Goal: Task Accomplishment & Management: Complete application form

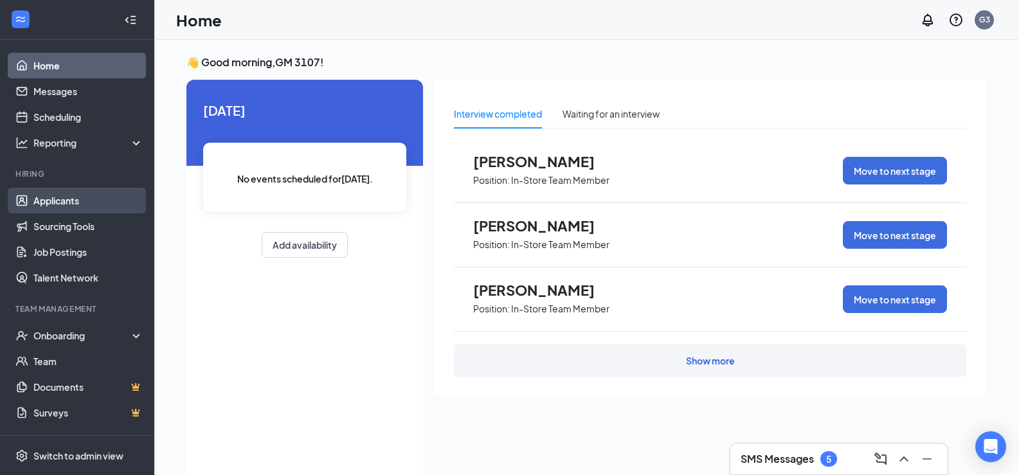
click at [74, 194] on link "Applicants" at bounding box center [88, 201] width 110 height 26
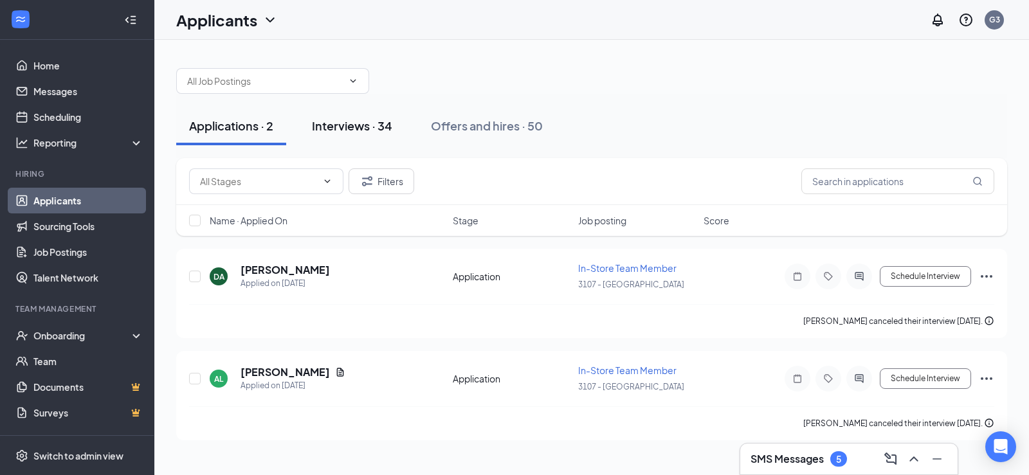
click at [367, 124] on div "Interviews · 34" at bounding box center [352, 126] width 80 height 16
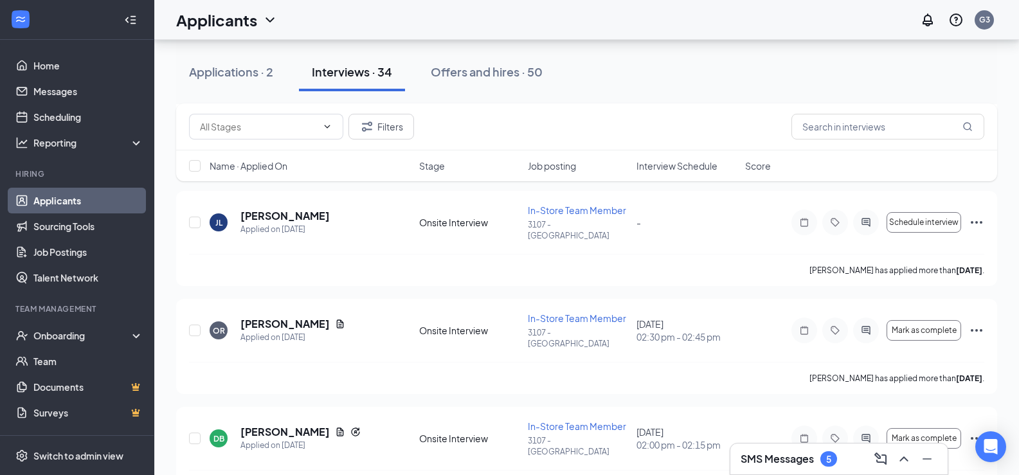
scroll to position [322, 0]
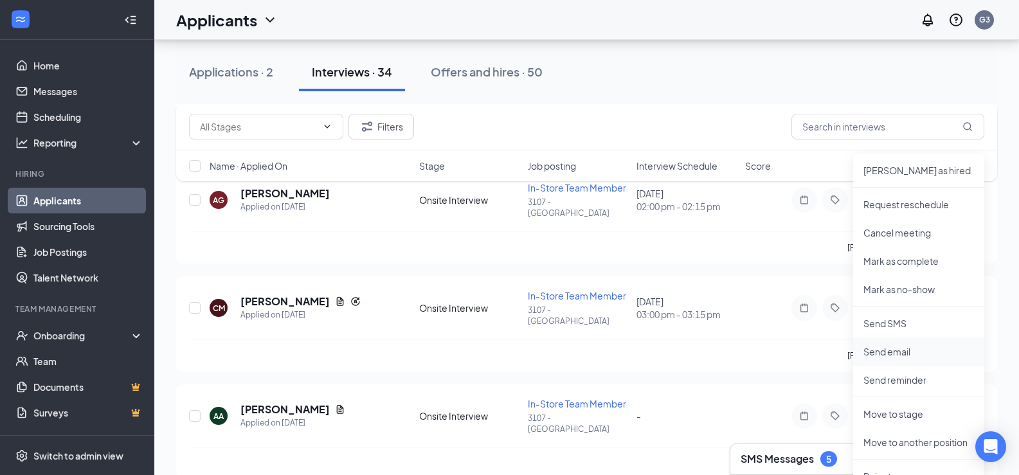
scroll to position [643, 0]
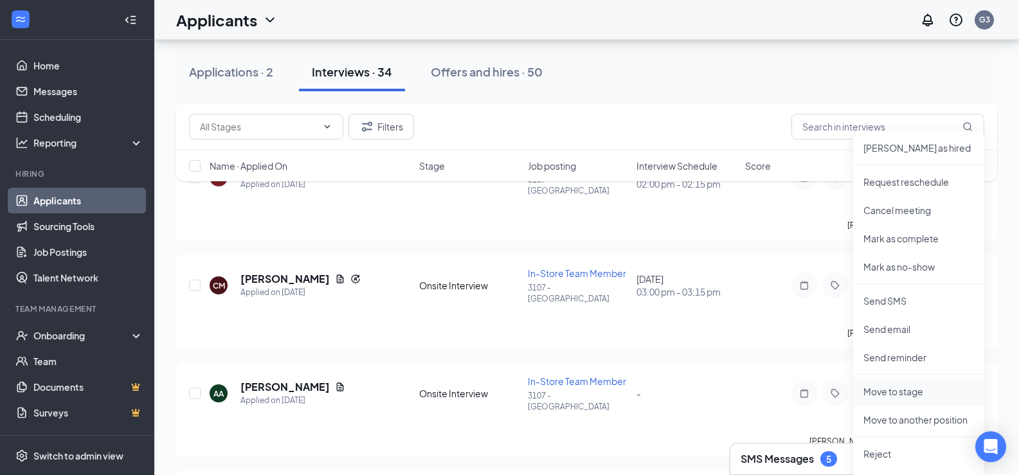
click at [922, 396] on p "Move to stage" at bounding box center [919, 391] width 111 height 13
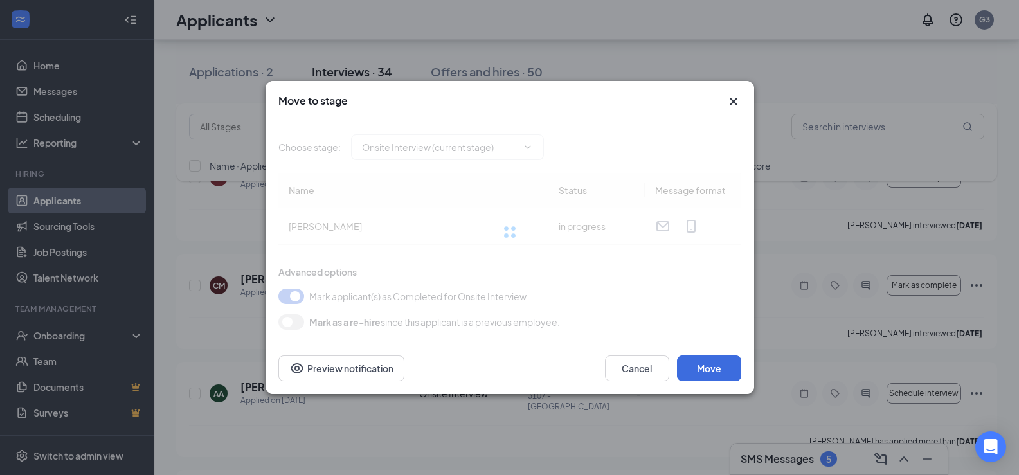
type input "Hiring Complete (final stage)"
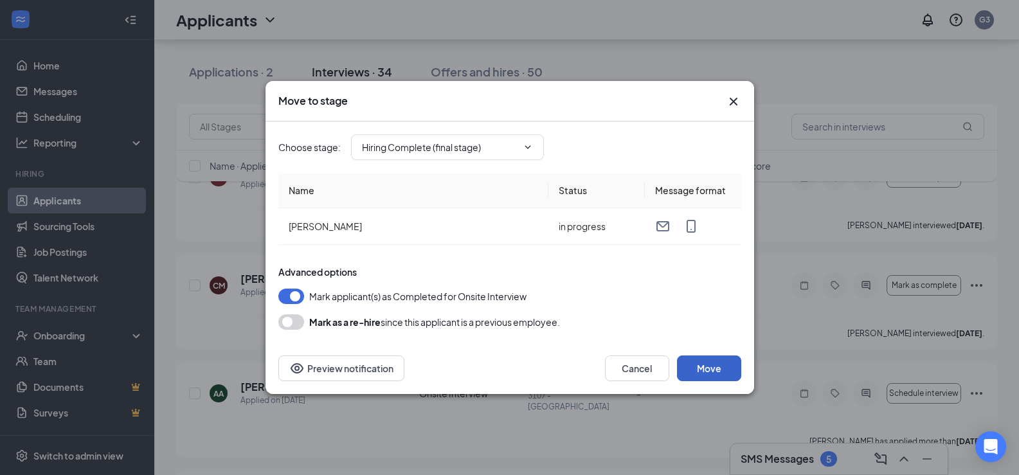
click at [716, 367] on button "Move" at bounding box center [709, 369] width 64 height 26
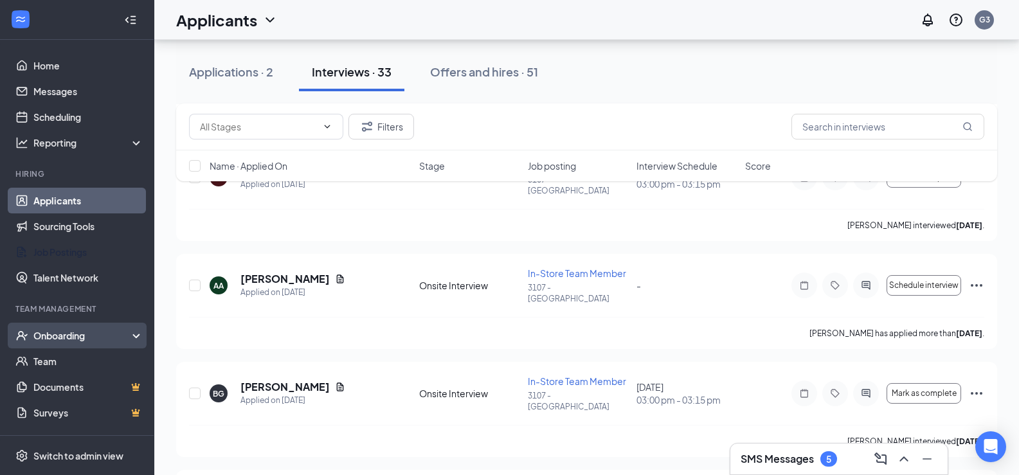
click at [87, 332] on div "Onboarding" at bounding box center [82, 335] width 99 height 13
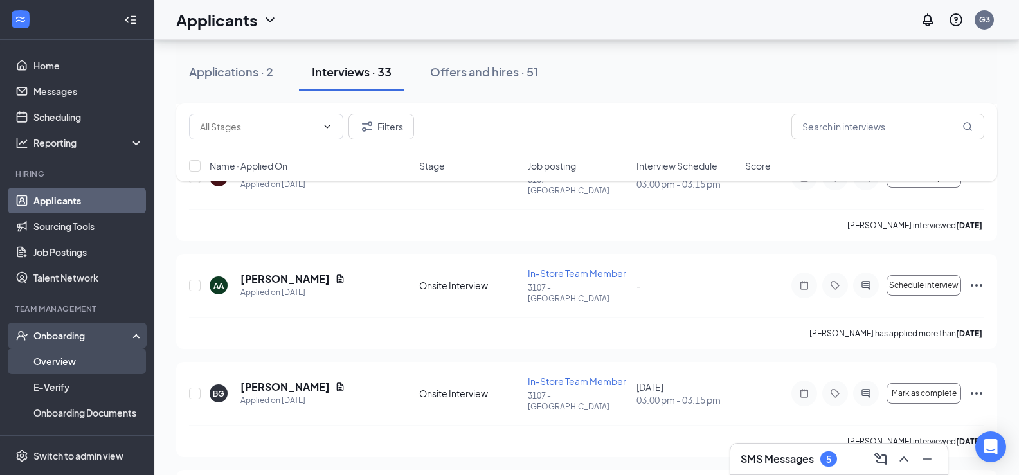
click at [78, 356] on link "Overview" at bounding box center [88, 362] width 110 height 26
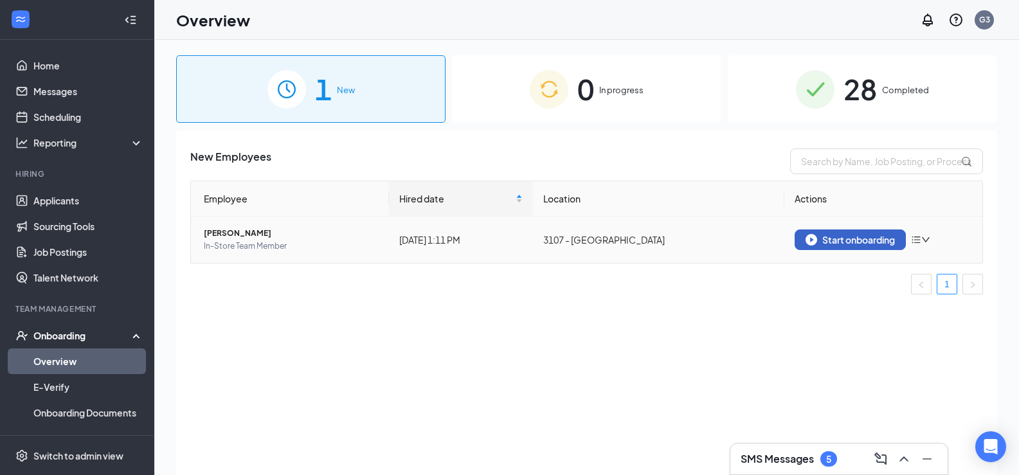
click at [844, 234] on div "Start onboarding" at bounding box center [850, 240] width 89 height 12
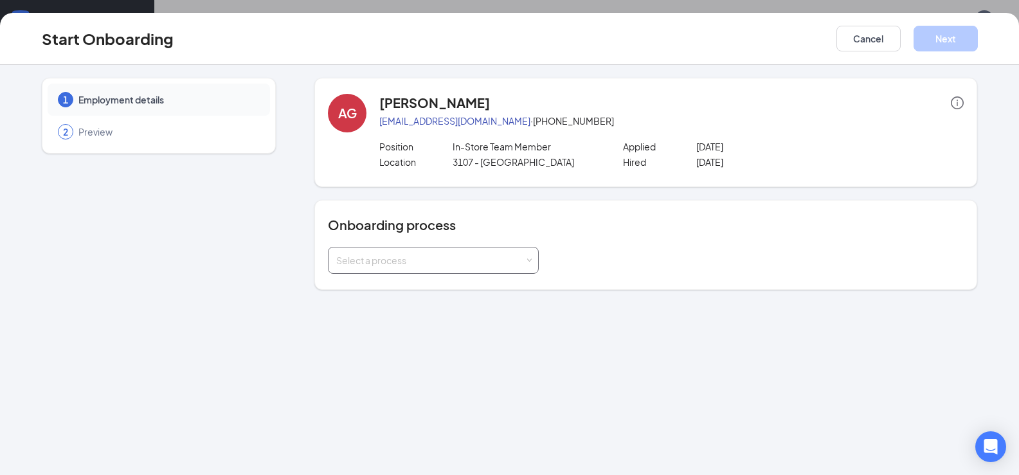
click at [468, 269] on div "Select a process" at bounding box center [433, 261] width 194 height 26
click at [397, 306] on span "General - Onboarding Process" at bounding box center [397, 311] width 129 height 12
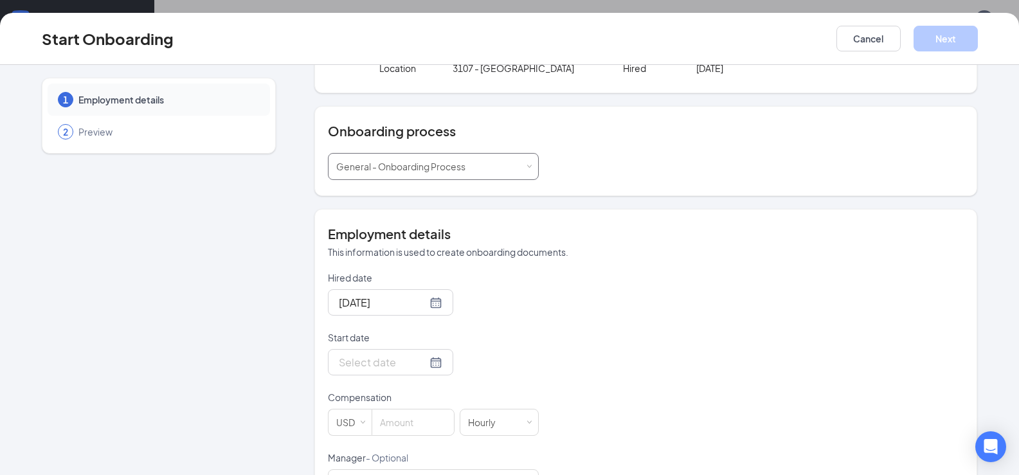
scroll to position [152, 0]
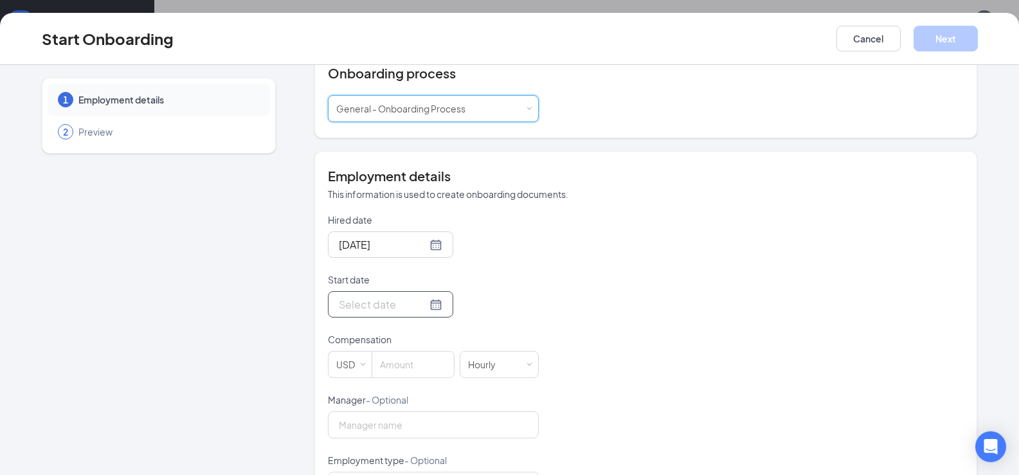
click at [376, 306] on input "Start date" at bounding box center [383, 304] width 88 height 16
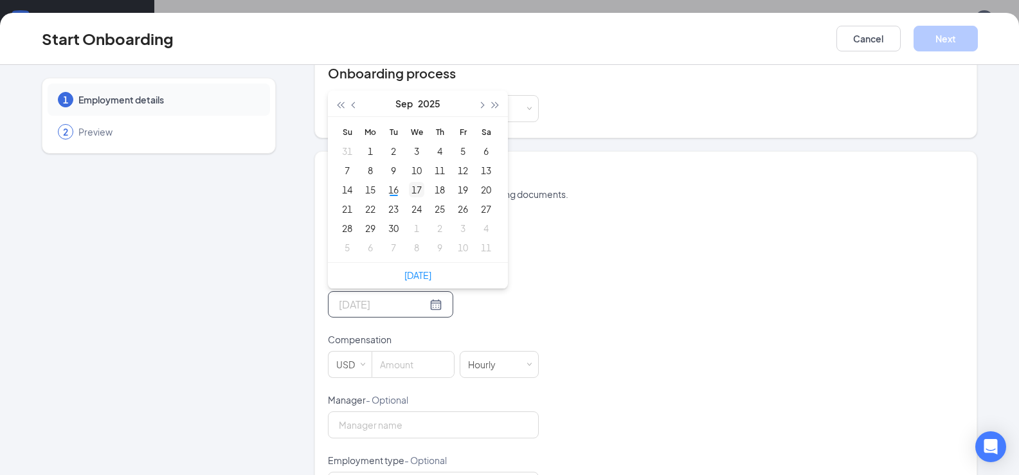
type input "Sep 17, 2025"
click at [413, 188] on div "17" at bounding box center [416, 189] width 15 height 15
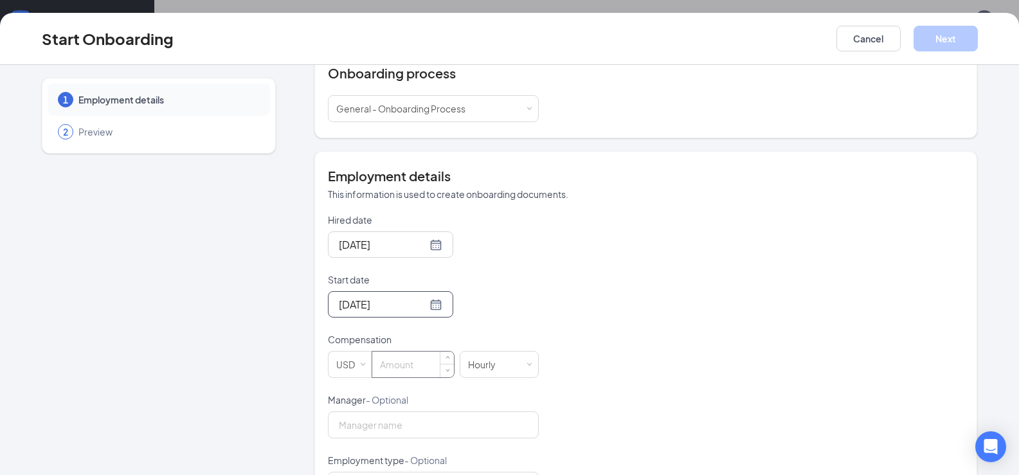
click at [421, 368] on input at bounding box center [413, 365] width 82 height 26
type input "15"
click at [598, 272] on div "Hired date Sep 16, 2025 Start date Sep 17, 2025 Sep 2025 Su Mo Tu We Th Fr Sa 3…" at bounding box center [646, 356] width 636 height 286
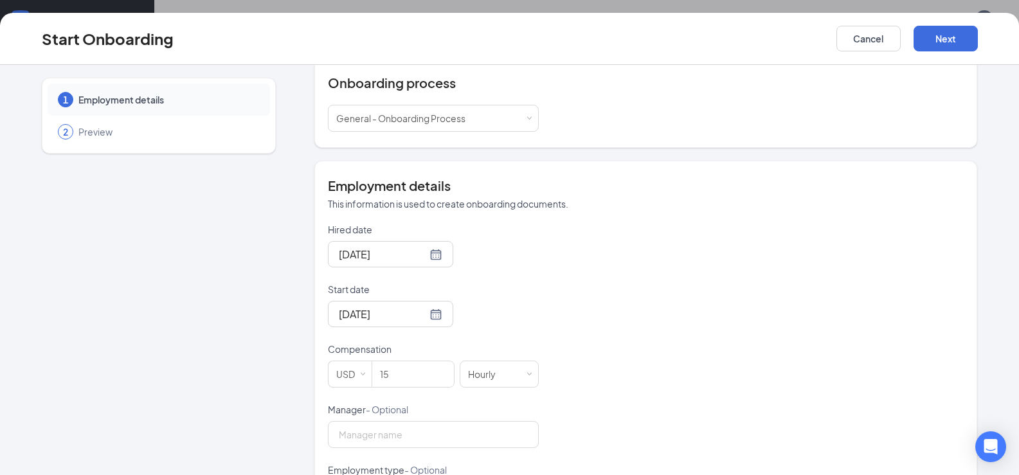
scroll to position [204, 0]
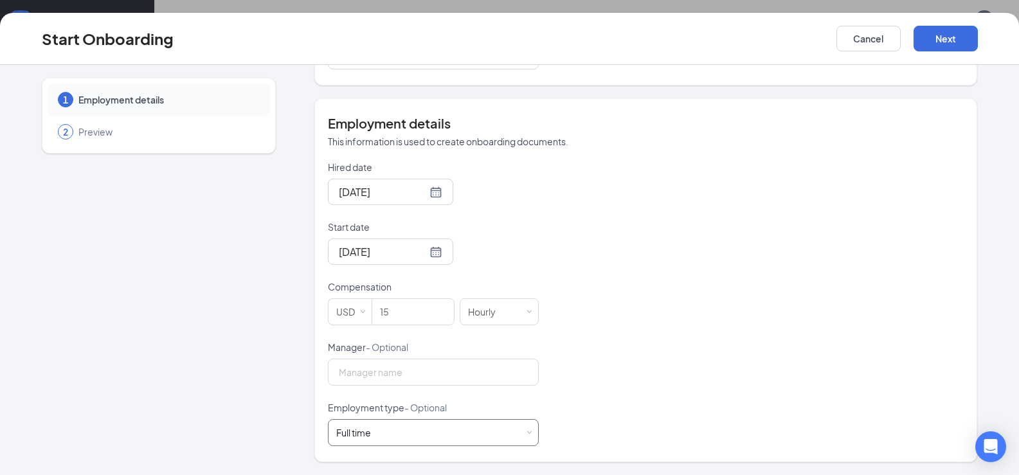
click at [410, 431] on div "Full time Works 30+ hours per week and is reasonably expected to work" at bounding box center [433, 433] width 194 height 26
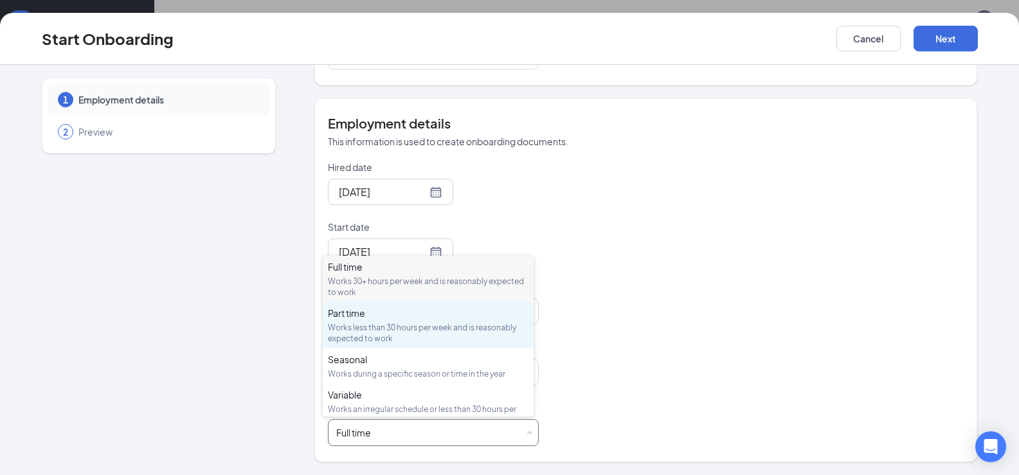
click at [374, 313] on div "Part time" at bounding box center [428, 313] width 201 height 13
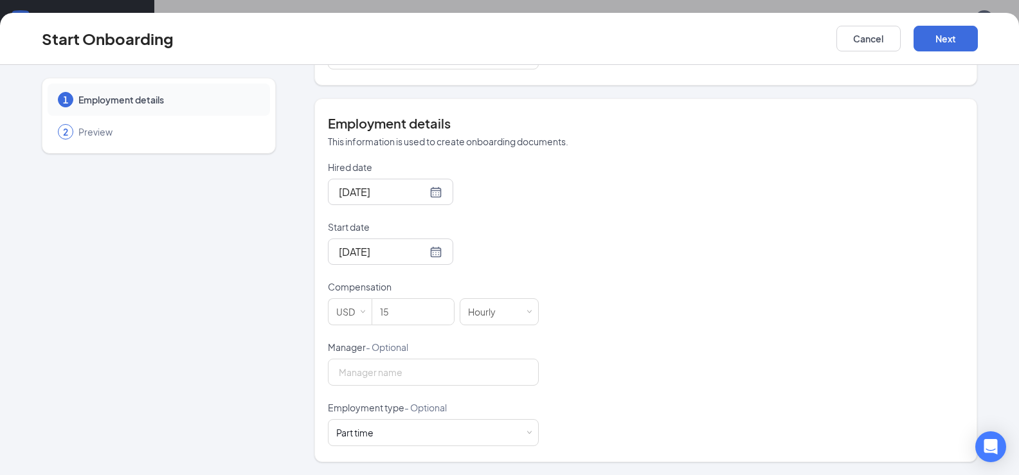
click at [613, 257] on div "Hired date Sep 16, 2025 Start date Sep 17, 2025 Sep 2025 Su Mo Tu We Th Fr Sa 3…" at bounding box center [646, 304] width 636 height 286
click at [918, 43] on button "Next" at bounding box center [946, 39] width 64 height 26
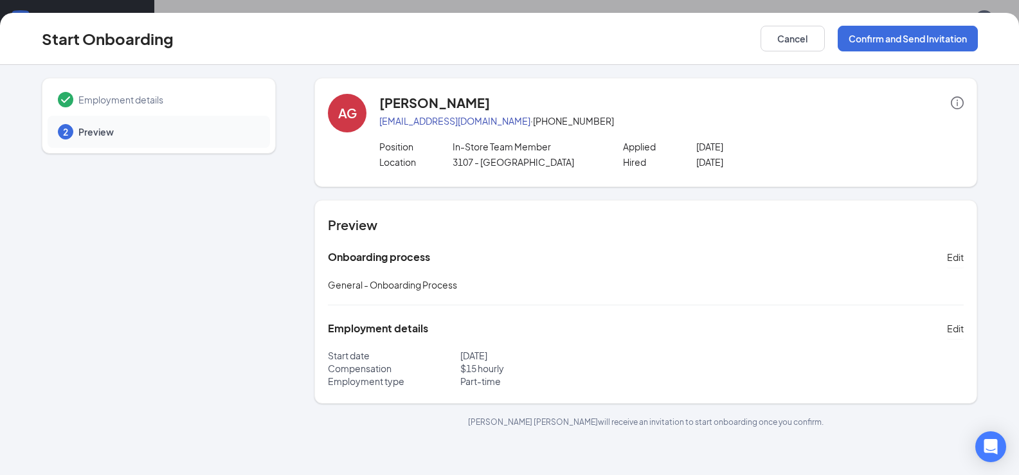
scroll to position [0, 0]
click at [920, 28] on button "Confirm and Send Invitation" at bounding box center [908, 39] width 140 height 26
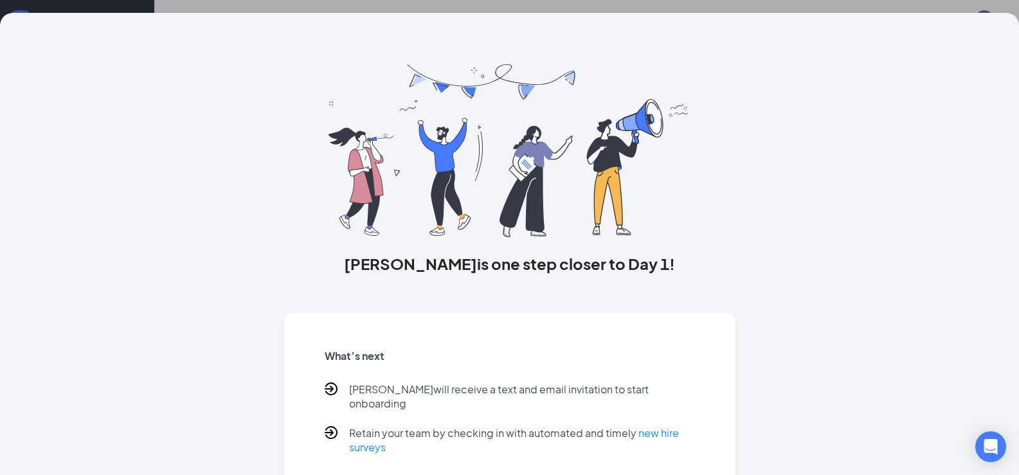
scroll to position [52, 0]
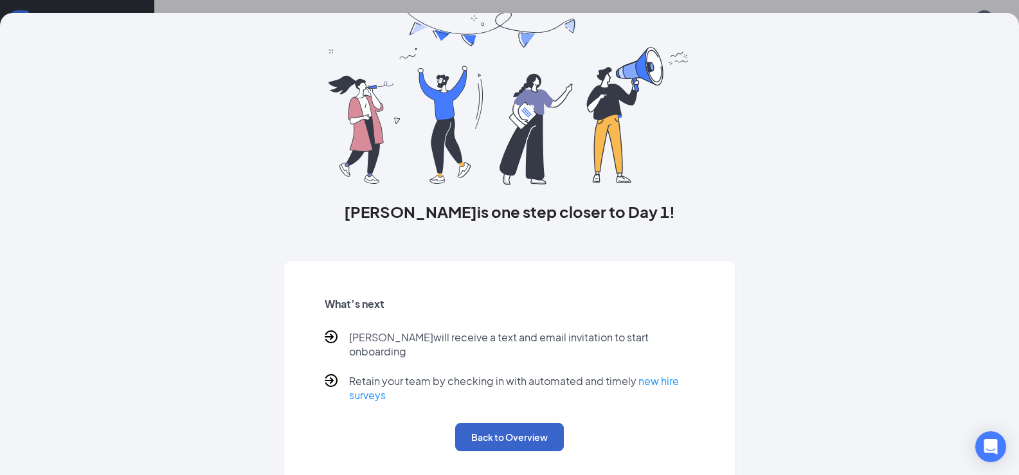
click at [501, 426] on button "Back to Overview" at bounding box center [509, 437] width 109 height 28
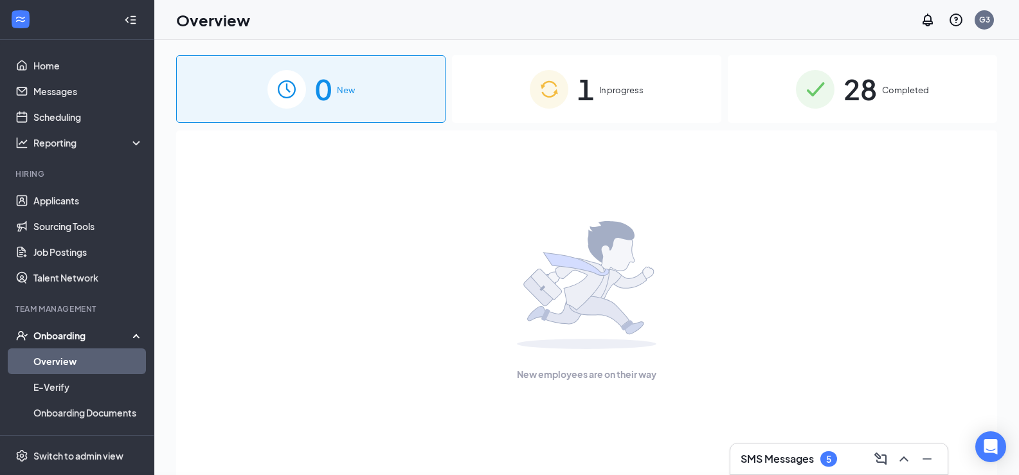
scroll to position [0, 0]
click at [523, 92] on div "1 In progress" at bounding box center [586, 89] width 269 height 68
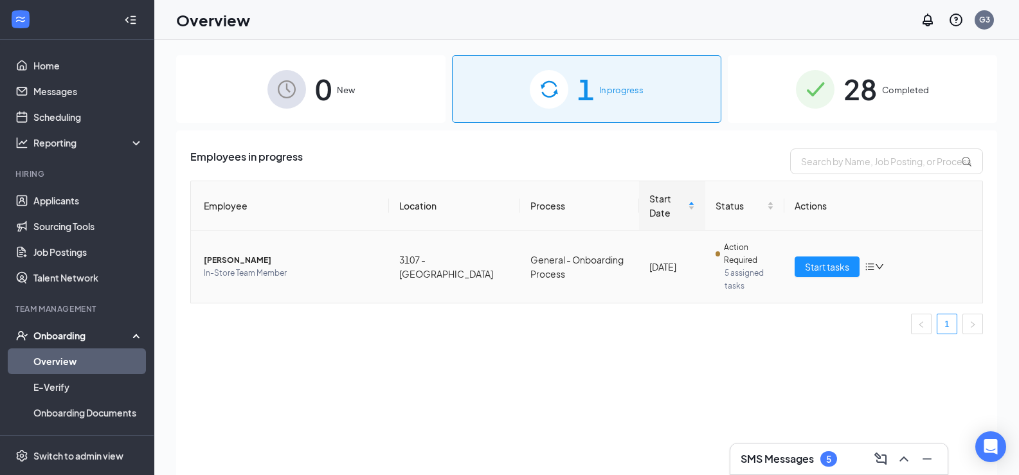
click at [875, 269] on icon "bars" at bounding box center [870, 267] width 10 height 10
click at [745, 251] on span "Action Required" at bounding box center [749, 254] width 51 height 26
click at [824, 263] on span "Start tasks" at bounding box center [827, 267] width 44 height 14
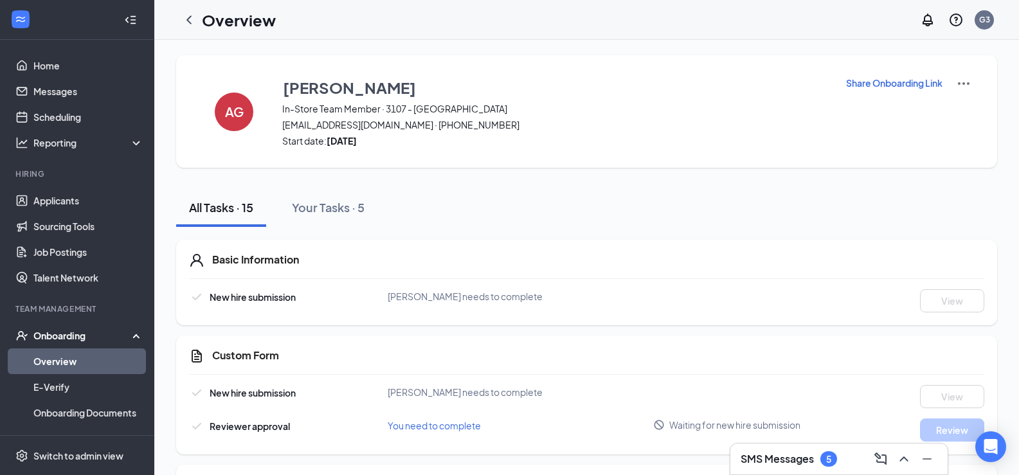
click at [921, 78] on p "Share Onboarding Link" at bounding box center [894, 83] width 96 height 13
type textarea "Hi Andrea, This is a gentle reminder to complete your onboarding before your fi…"
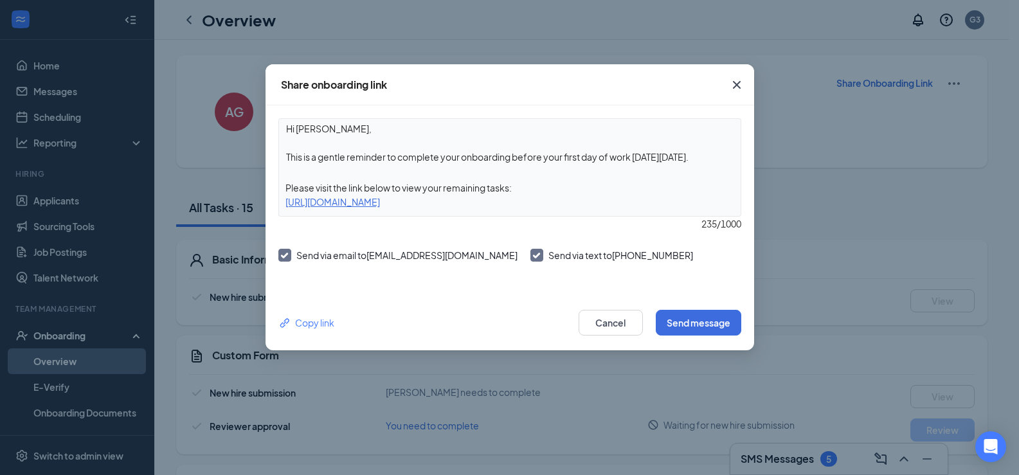
drag, startPoint x: 609, startPoint y: 204, endPoint x: 286, endPoint y: 206, distance: 322.8
click at [286, 206] on div "https://www.workstream.us/j/onboarding/0d12272b/employee?locale=en" at bounding box center [510, 202] width 462 height 14
copy div "https://www.workstream.us/j/onboarding/0d12272b/employee?locale=en"
click at [740, 88] on icon "Cross" at bounding box center [736, 85] width 8 height 8
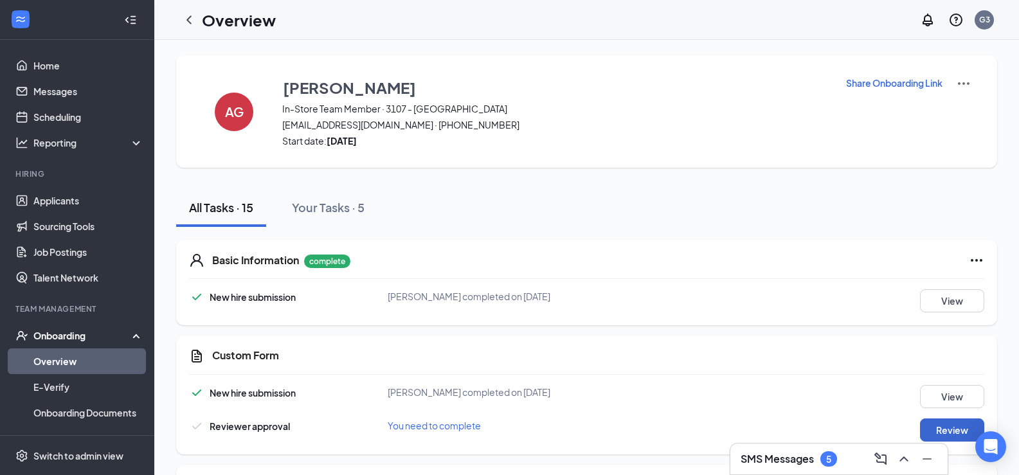
scroll to position [129, 0]
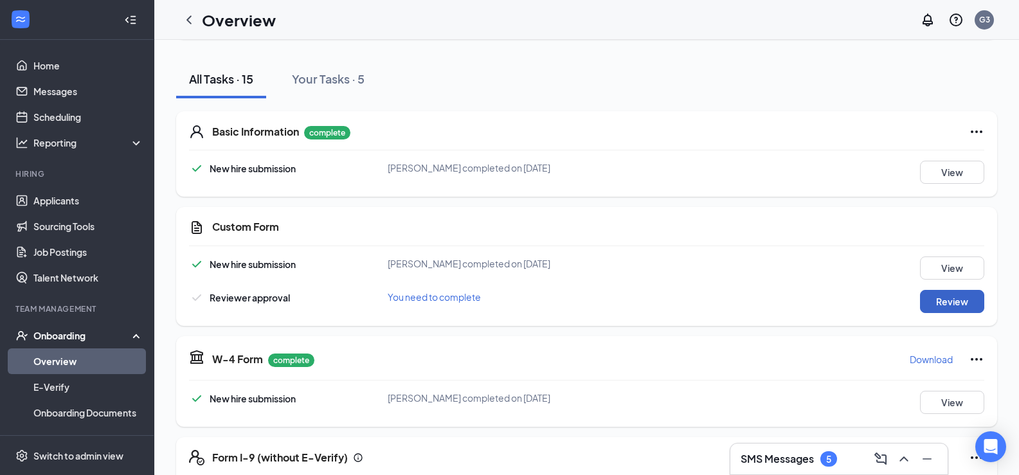
click at [921, 298] on button "Review" at bounding box center [952, 301] width 64 height 23
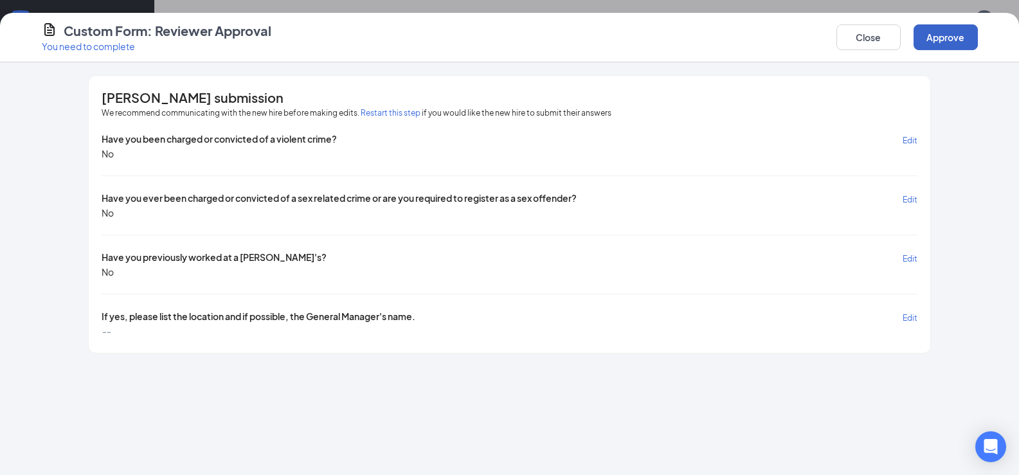
click at [935, 30] on button "Approve" at bounding box center [946, 37] width 64 height 26
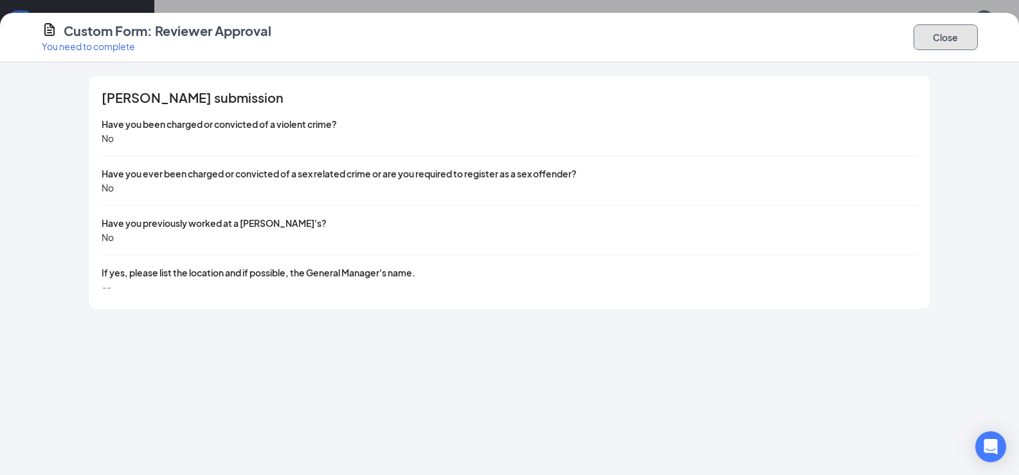
click at [940, 46] on button "Close" at bounding box center [946, 37] width 64 height 26
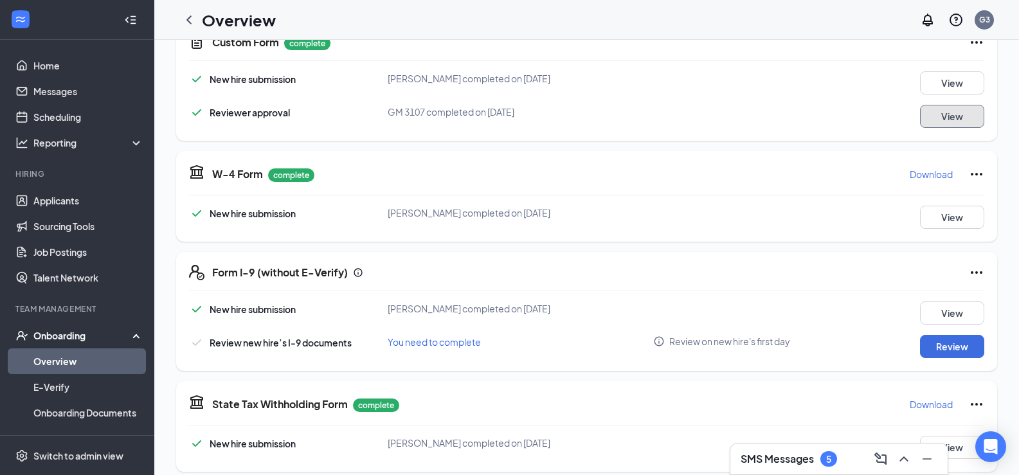
scroll to position [322, 0]
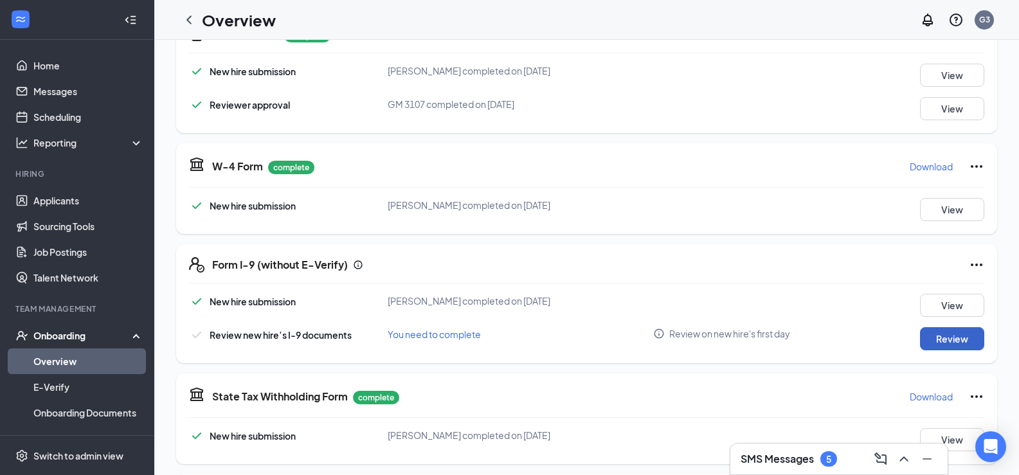
click at [968, 336] on button "Review" at bounding box center [952, 338] width 64 height 23
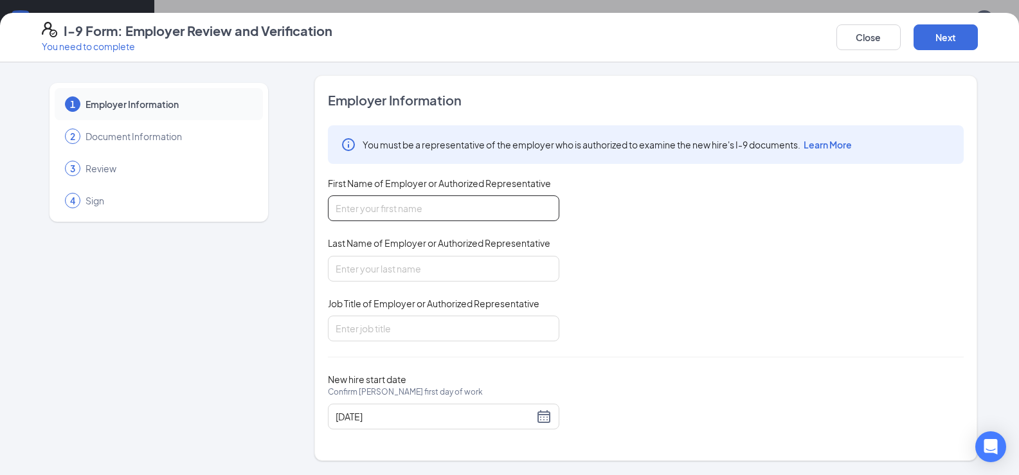
click at [431, 206] on input "First Name of Employer or Authorized Representative" at bounding box center [444, 208] width 232 height 26
type input "[PERSON_NAME]"
click at [406, 269] on input "Roasrio" at bounding box center [444, 269] width 232 height 26
type input "[PERSON_NAME]"
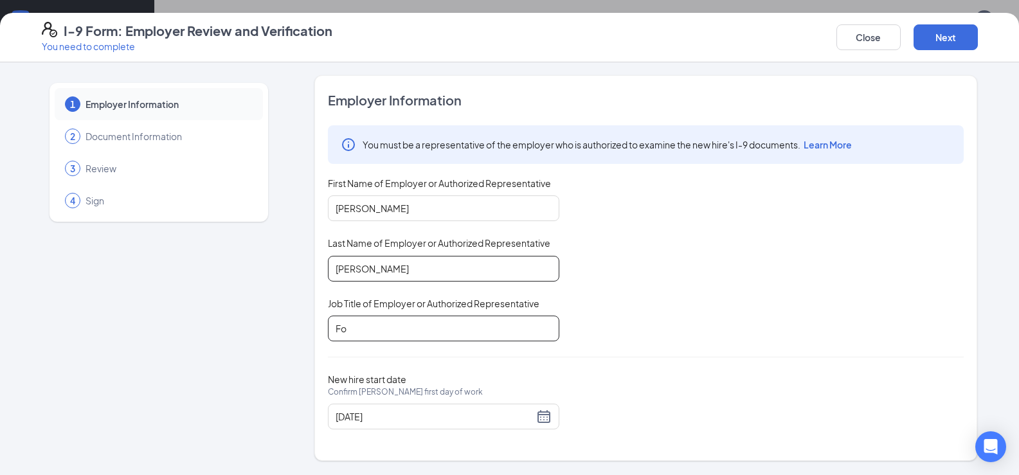
type input "F"
click at [419, 332] on input "G" at bounding box center [444, 329] width 232 height 26
type input "General manager"
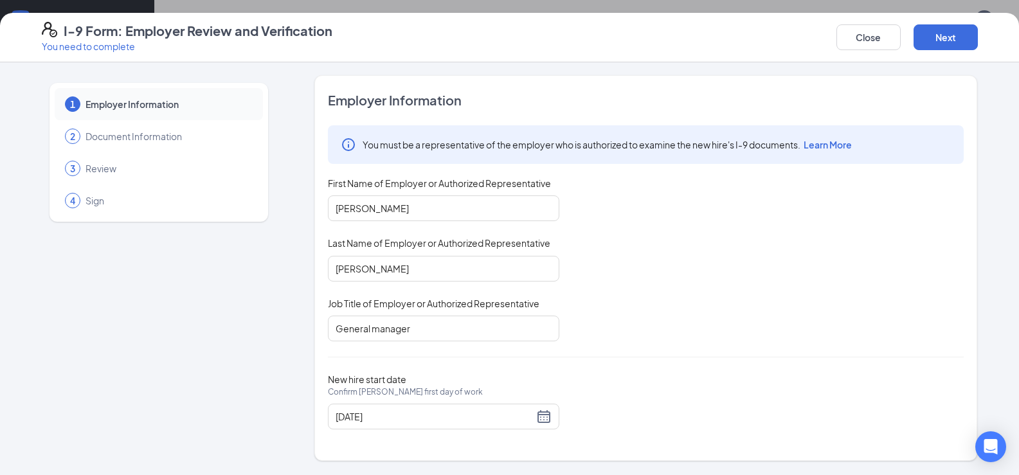
click at [763, 332] on div "You must be a representative of the employer who is authorized to examine the n…" at bounding box center [646, 233] width 636 height 216
click at [951, 36] on button "Next" at bounding box center [946, 37] width 64 height 26
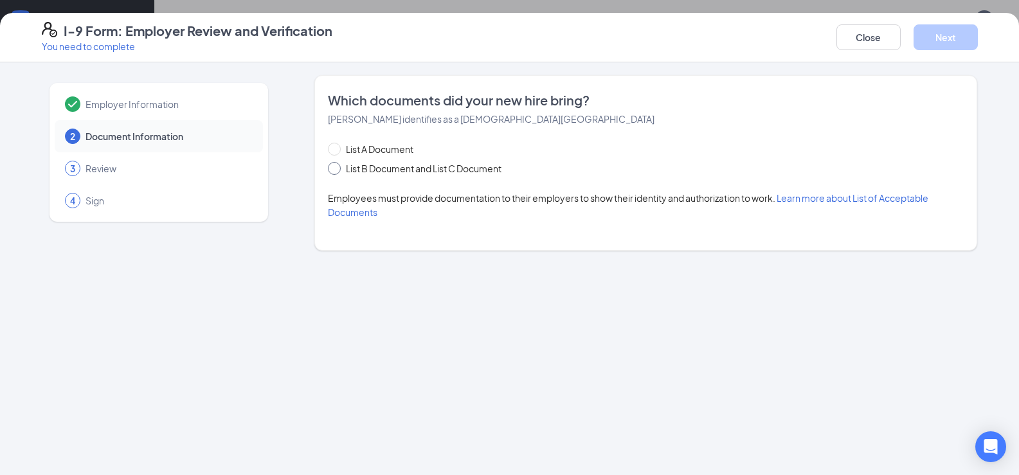
click at [412, 175] on span "List B Document and List C Document" at bounding box center [424, 168] width 166 height 14
click at [337, 171] on input "List B Document and List C Document" at bounding box center [332, 166] width 9 height 9
radio input "true"
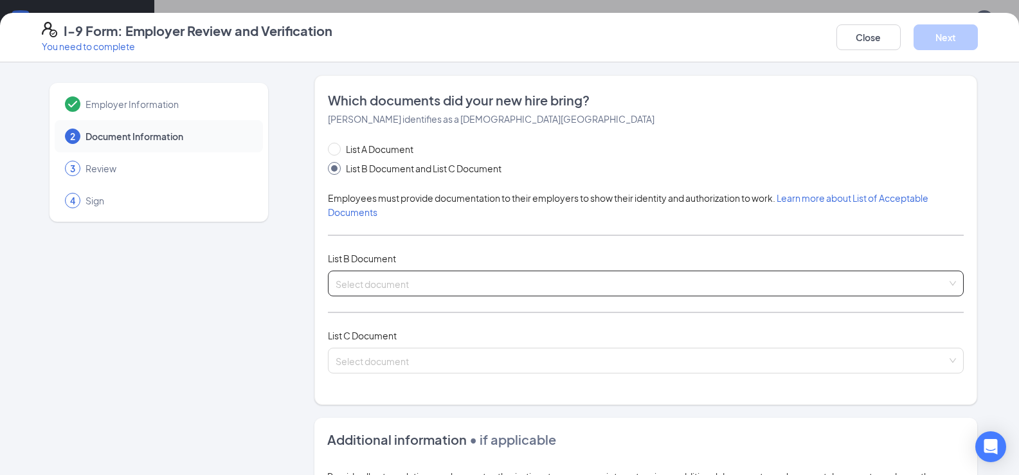
click at [394, 276] on input "search" at bounding box center [642, 280] width 612 height 19
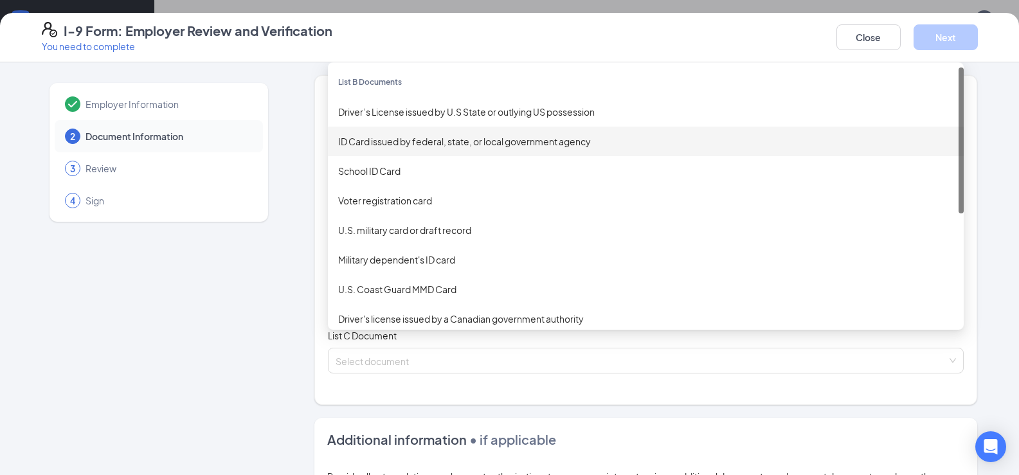
click at [409, 134] on div "ID Card issued by federal, state, or local government agency" at bounding box center [645, 141] width 615 height 14
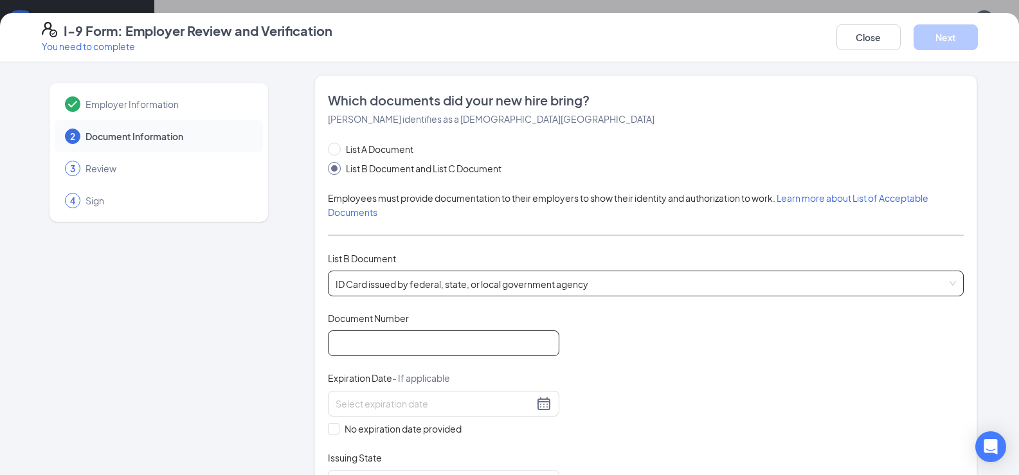
click at [427, 349] on input "Document Number" at bounding box center [444, 344] width 232 height 26
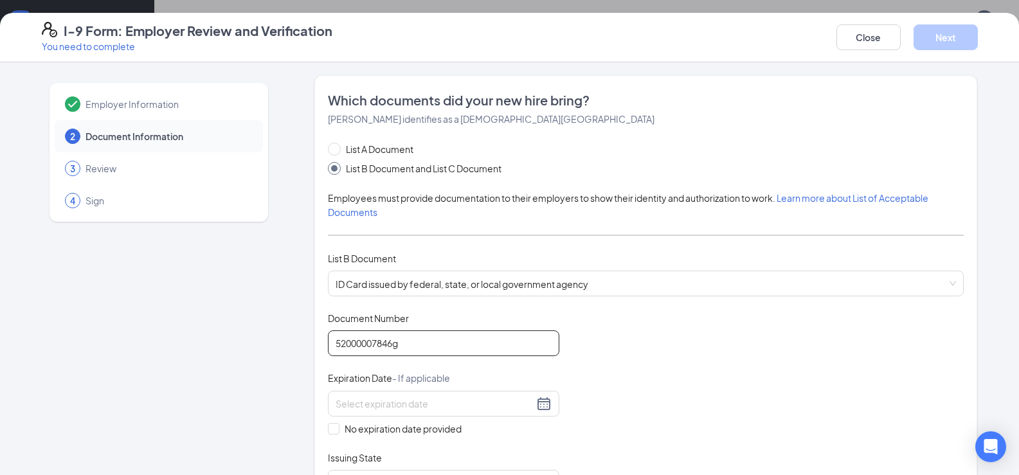
scroll to position [64, 0]
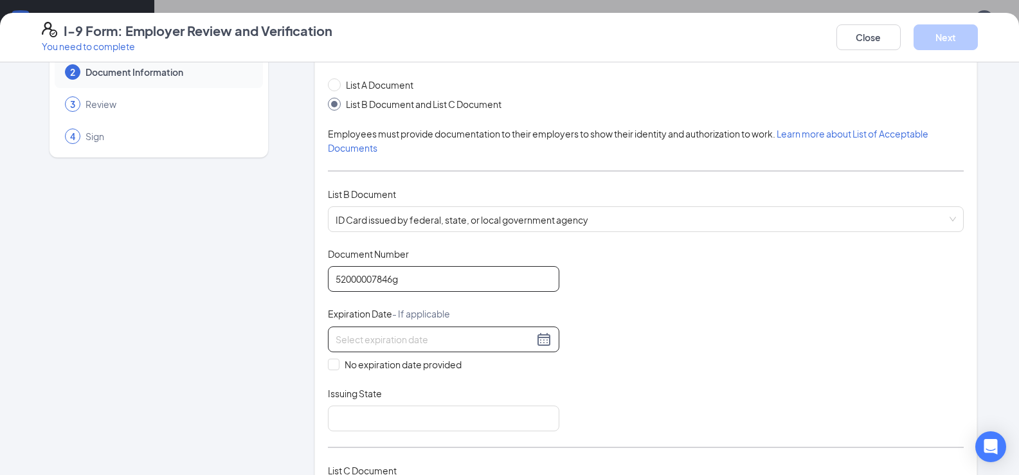
type input "52000007846g"
click at [413, 334] on input at bounding box center [435, 339] width 198 height 14
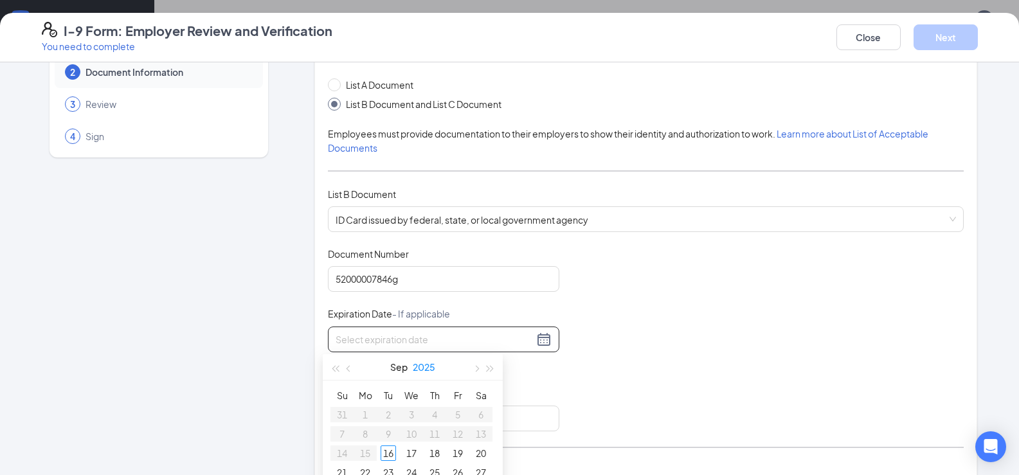
scroll to position [579, 0]
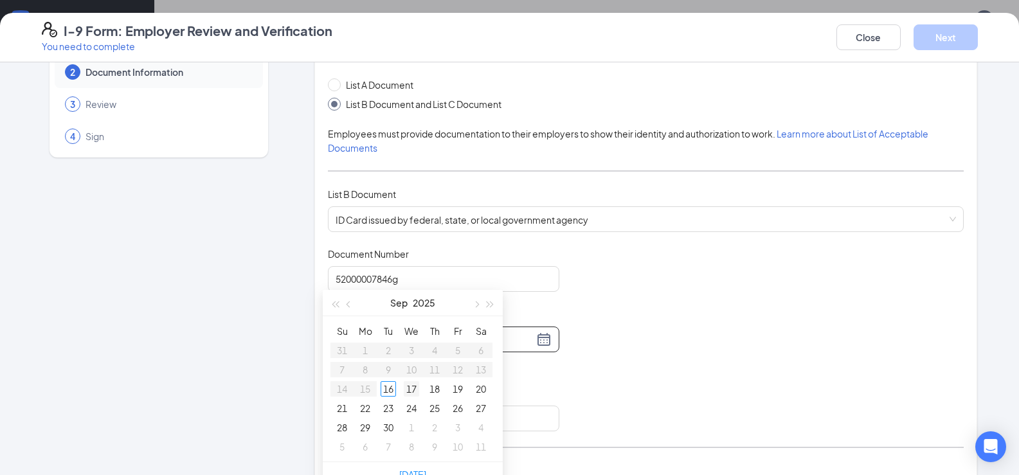
type input "[DATE]"
click at [427, 299] on button "2025" at bounding box center [424, 303] width 23 height 26
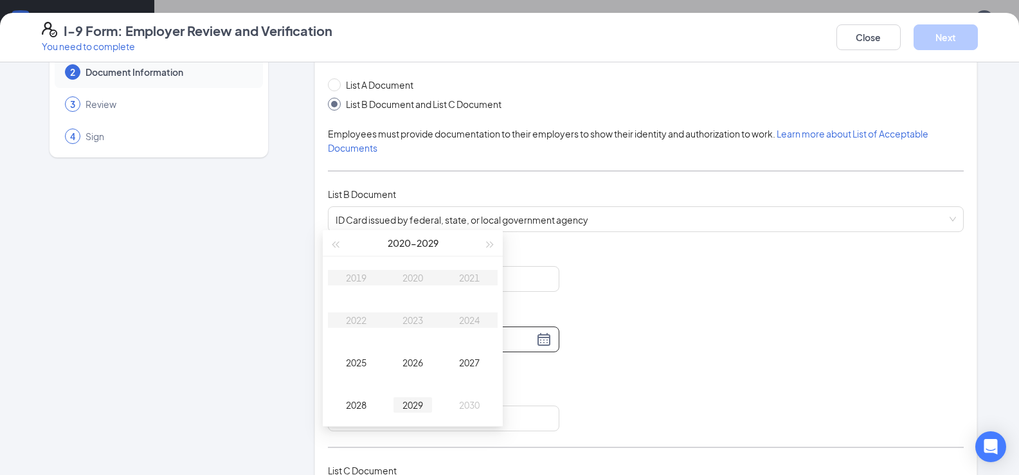
scroll to position [707, 0]
click at [350, 392] on td "2028" at bounding box center [356, 400] width 57 height 42
type input "[DATE]"
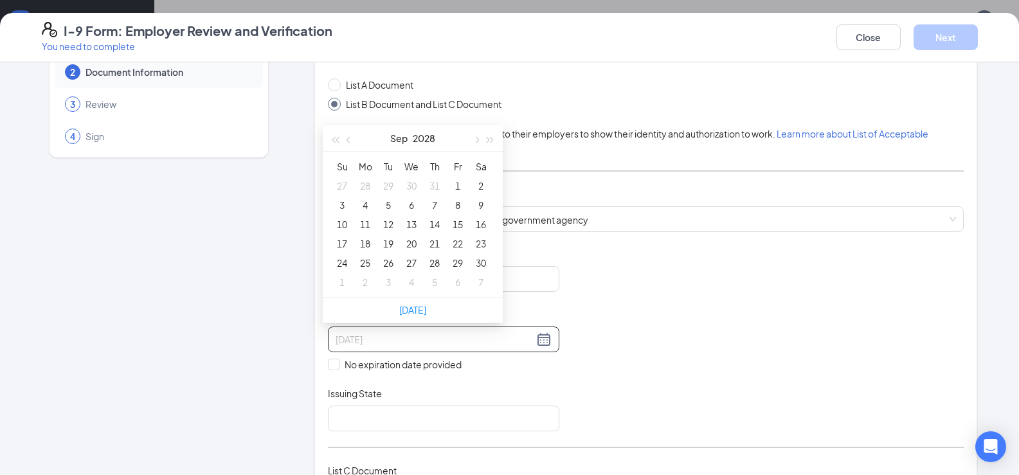
type input "[DATE]"
click at [399, 143] on button "Sep" at bounding box center [398, 138] width 17 height 26
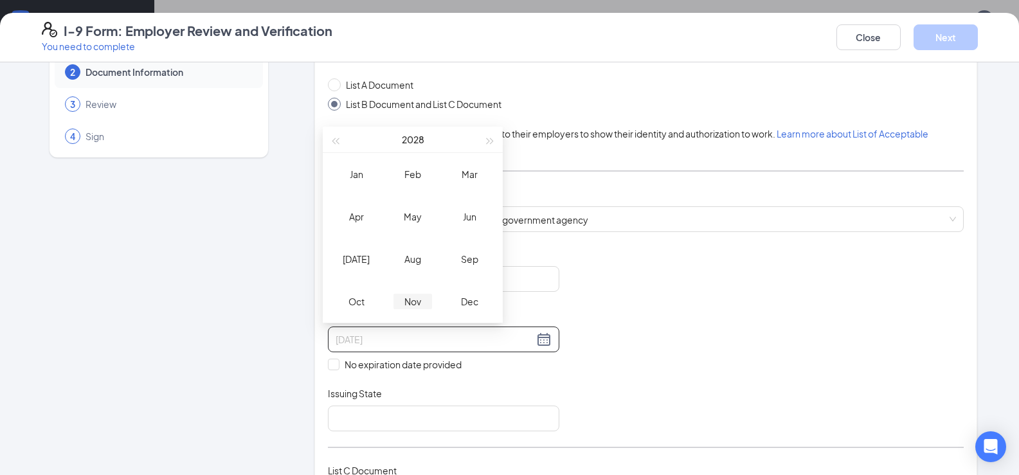
type input "[DATE]"
click at [417, 296] on div "Nov" at bounding box center [413, 301] width 39 height 15
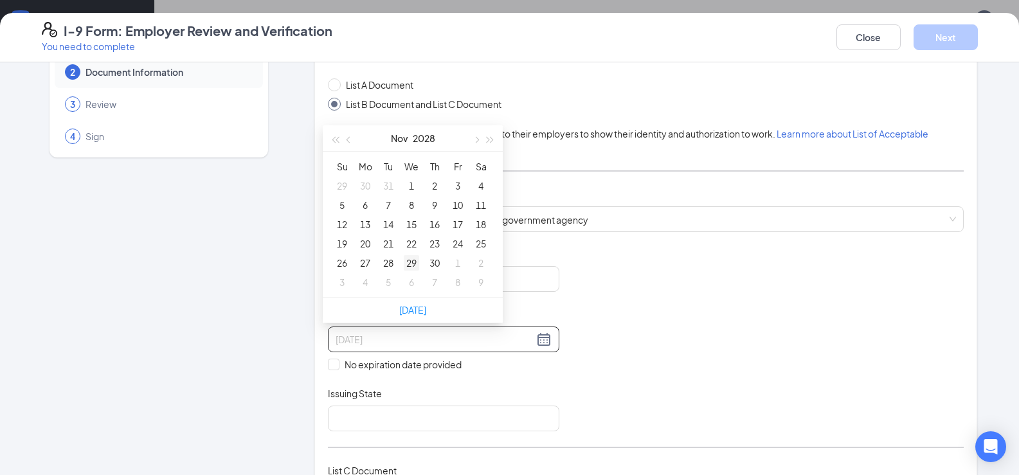
type input "[DATE]"
click at [410, 260] on div "29" at bounding box center [411, 262] width 15 height 15
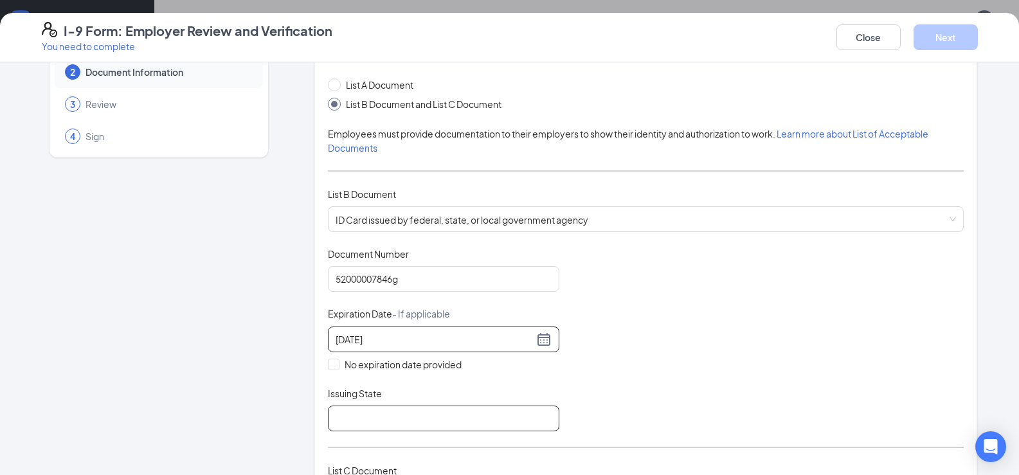
click at [389, 413] on input "Issuing State" at bounding box center [444, 419] width 232 height 26
type input "Secretary Of State"
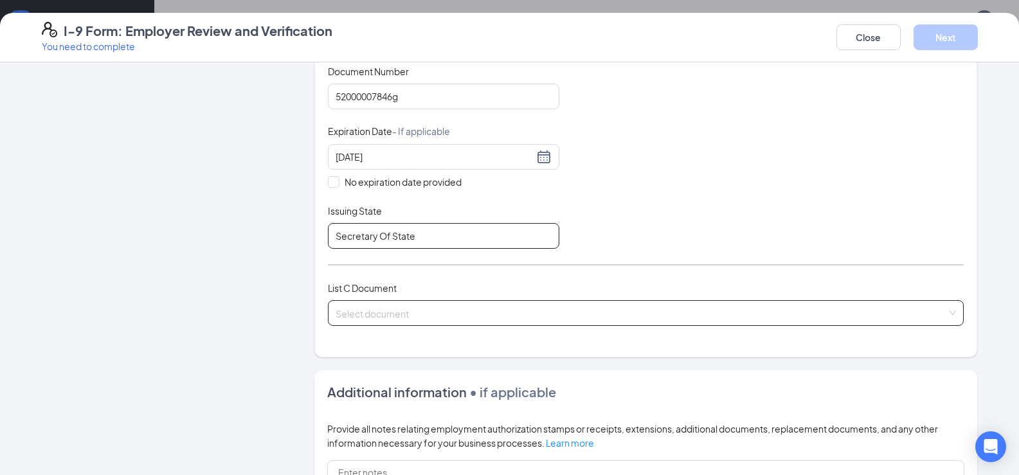
scroll to position [257, 0]
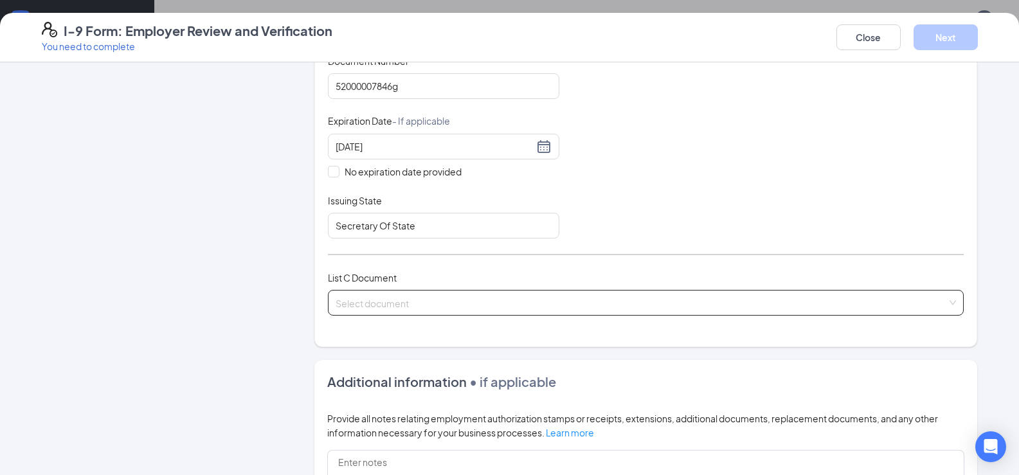
click at [539, 304] on input "search" at bounding box center [642, 300] width 612 height 19
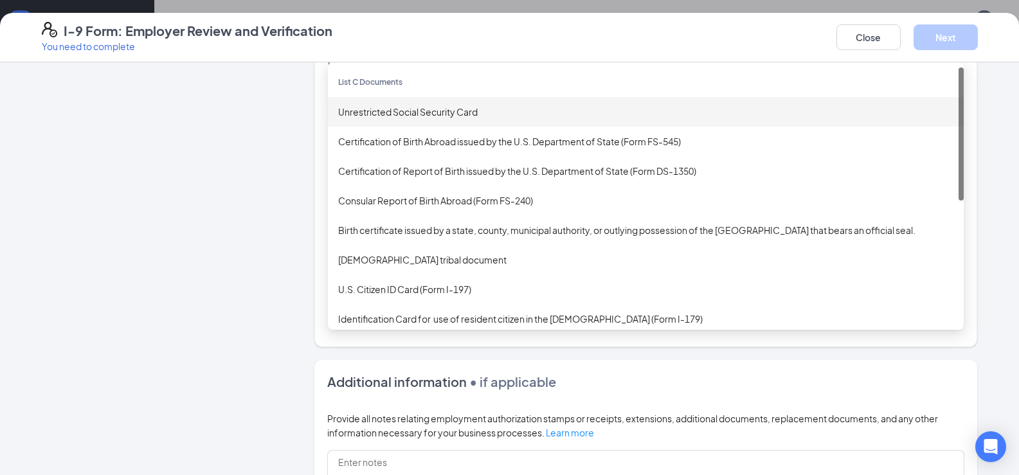
click at [423, 113] on div "Unrestricted Social Security Card" at bounding box center [645, 112] width 615 height 14
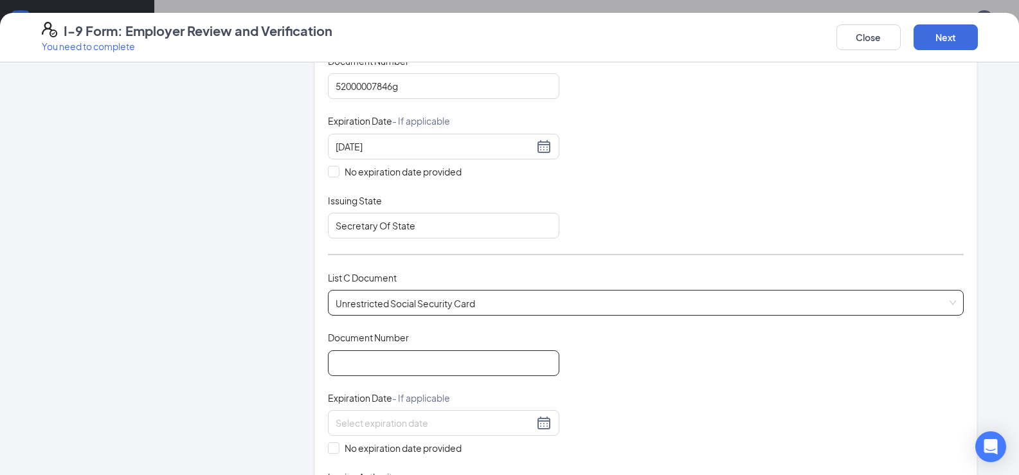
click at [421, 368] on input "Document Number" at bounding box center [444, 363] width 232 height 26
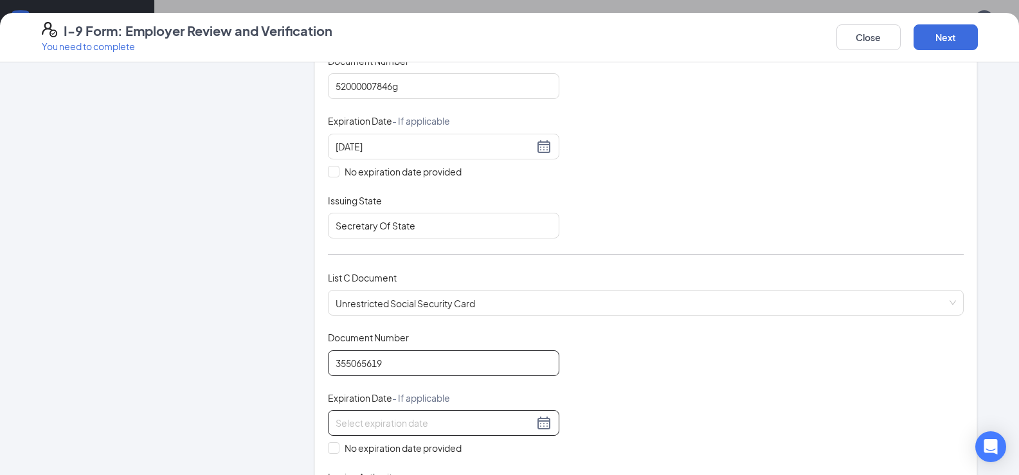
type input "355065619"
click at [483, 414] on div at bounding box center [444, 423] width 232 height 26
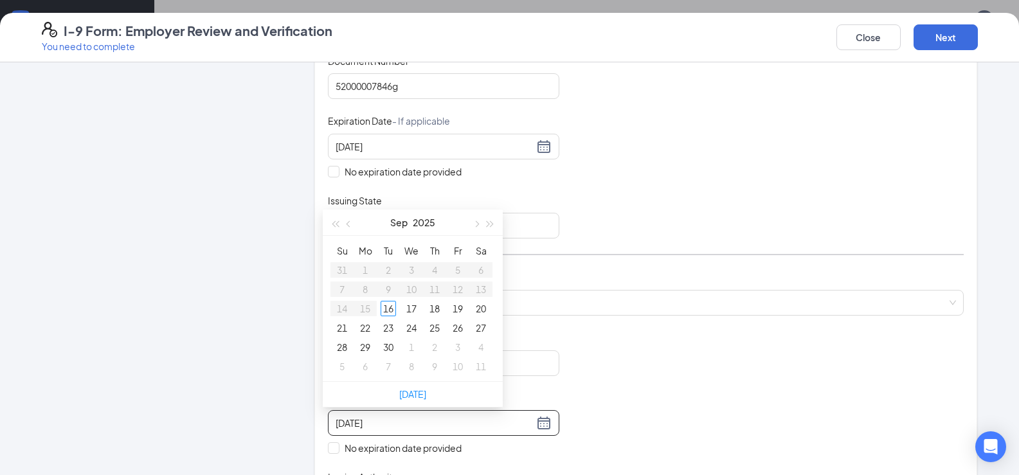
type input "[DATE]"
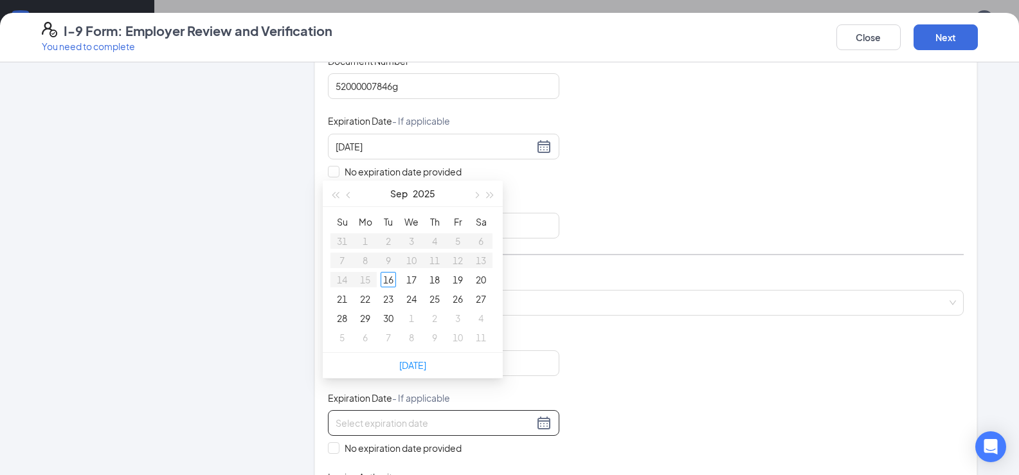
type input "[DATE]"
click at [401, 448] on span "No expiration date provided" at bounding box center [403, 448] width 127 height 14
click at [337, 448] on input "No expiration date provided" at bounding box center [332, 446] width 9 height 9
checkbox input "true"
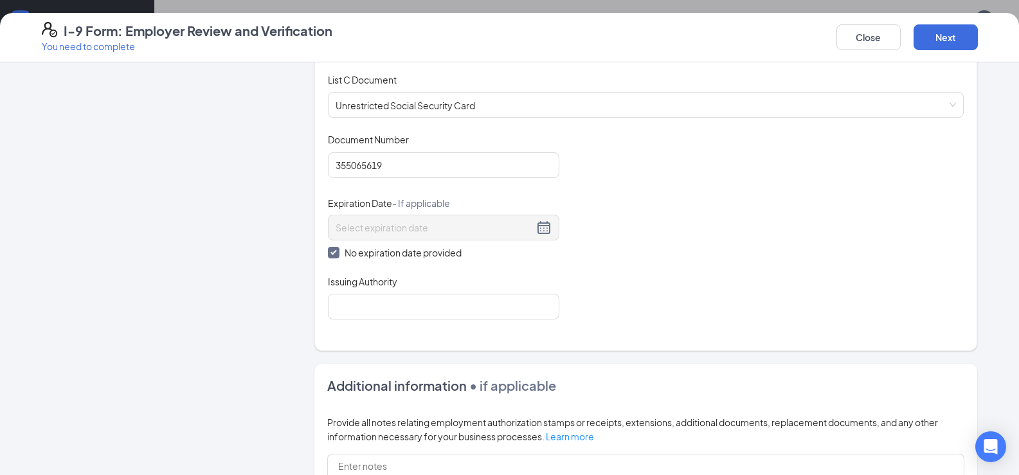
scroll to position [450, 0]
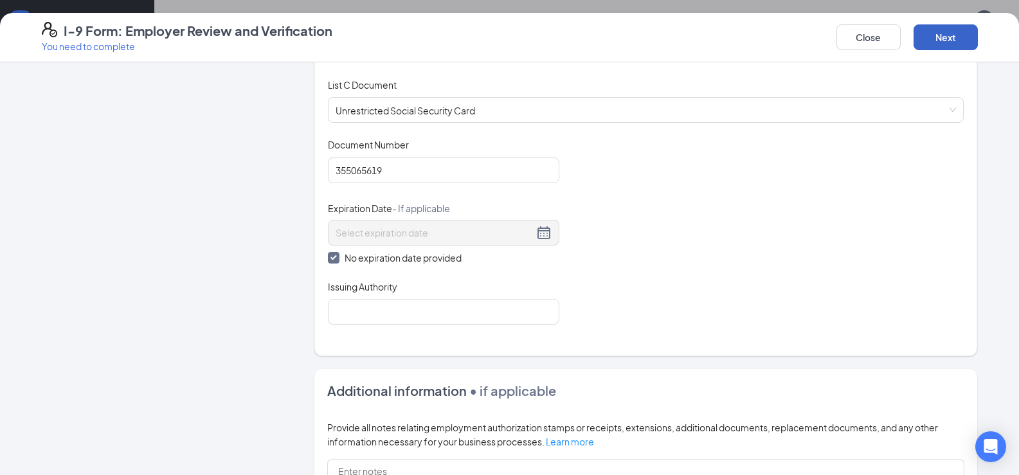
click at [950, 33] on button "Next" at bounding box center [946, 37] width 64 height 26
click at [457, 313] on input "Issuing Authority" at bounding box center [444, 312] width 232 height 26
type input "Social Security Administration"
click at [954, 35] on button "Next" at bounding box center [946, 37] width 64 height 26
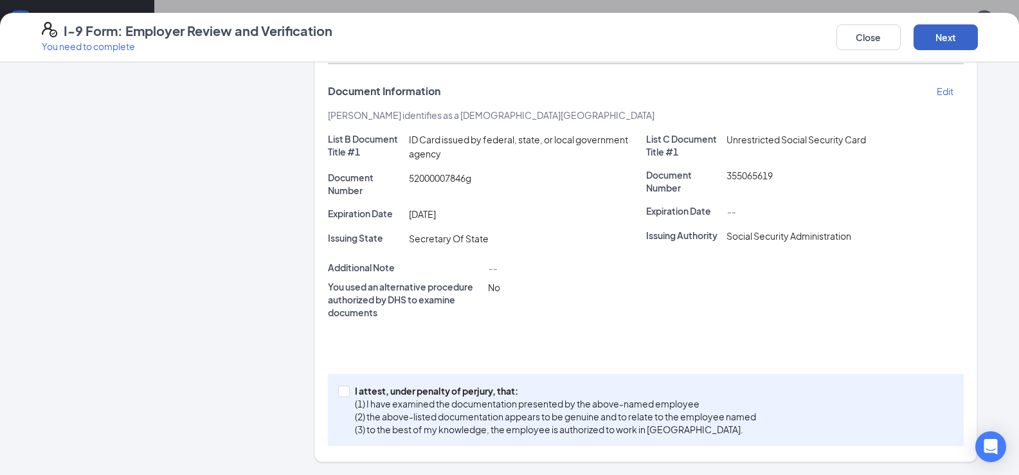
scroll to position [196, 0]
click at [343, 389] on span at bounding box center [344, 392] width 12 height 12
click at [343, 389] on input "I attest, under penalty of [PERSON_NAME], that: (1) I have examined the documen…" at bounding box center [342, 390] width 9 height 9
checkbox input "true"
click at [937, 32] on button "Next" at bounding box center [946, 37] width 64 height 26
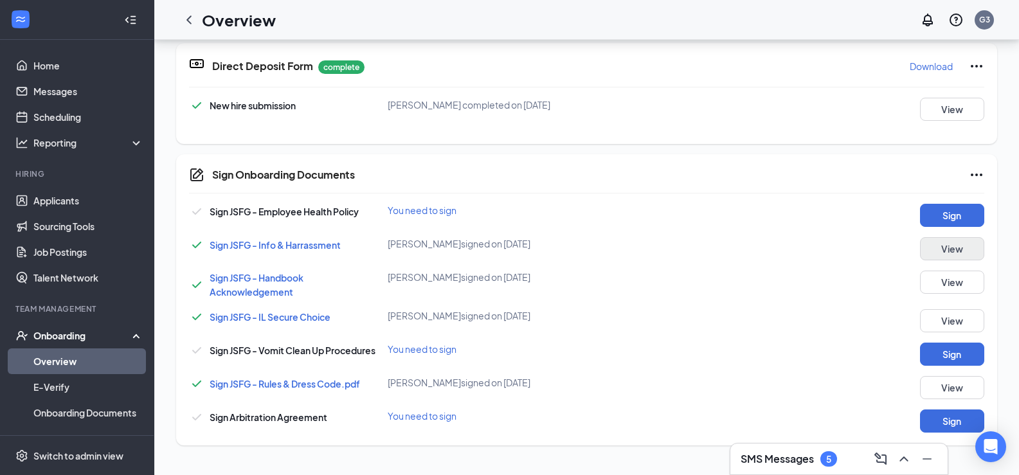
scroll to position [295, 0]
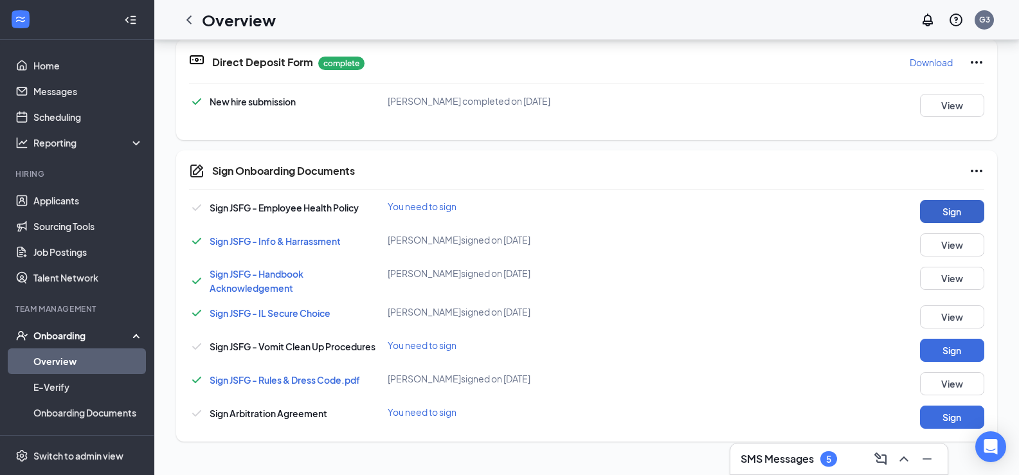
click at [938, 216] on button "Sign" at bounding box center [952, 211] width 64 height 23
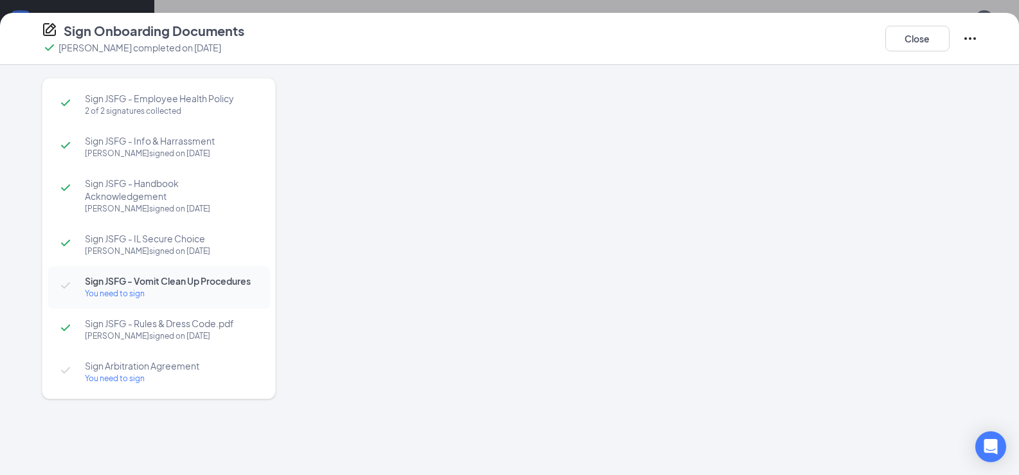
scroll to position [300, 0]
click at [652, 227] on div at bounding box center [645, 246] width 663 height 337
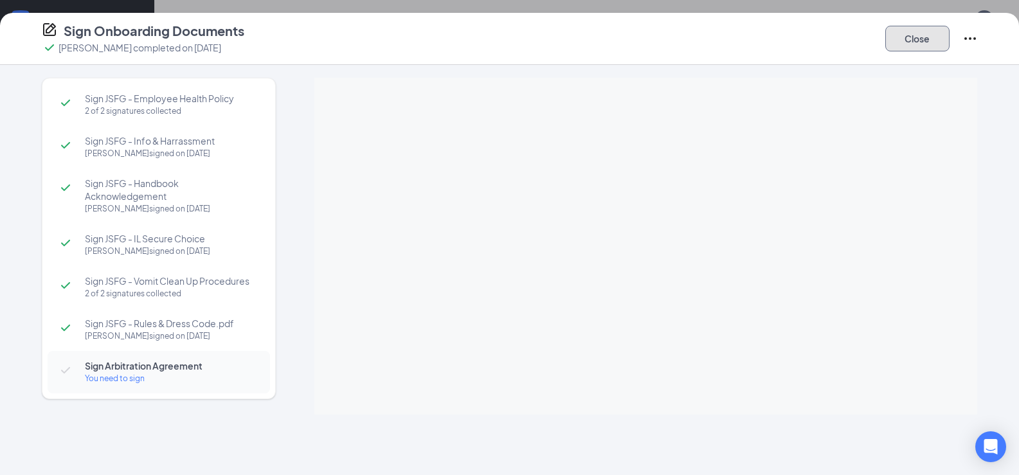
click at [902, 36] on button "Close" at bounding box center [917, 39] width 64 height 26
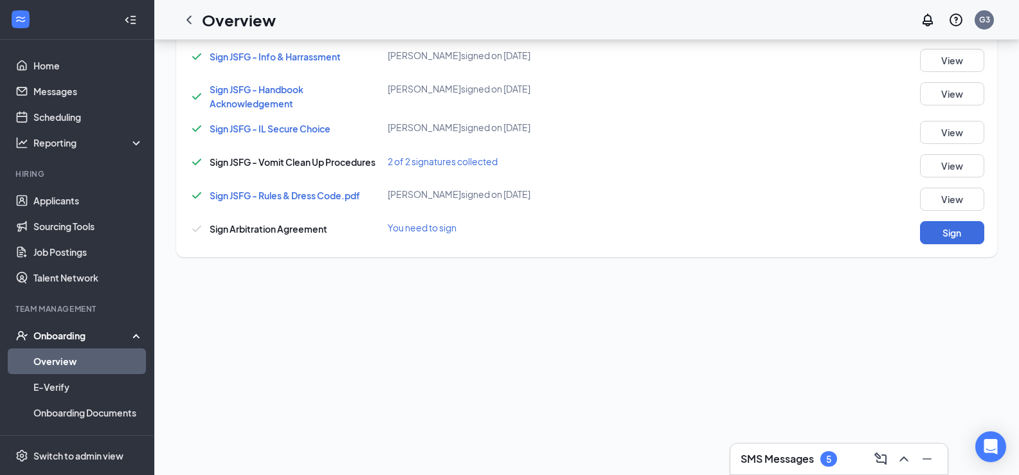
scroll to position [493, 0]
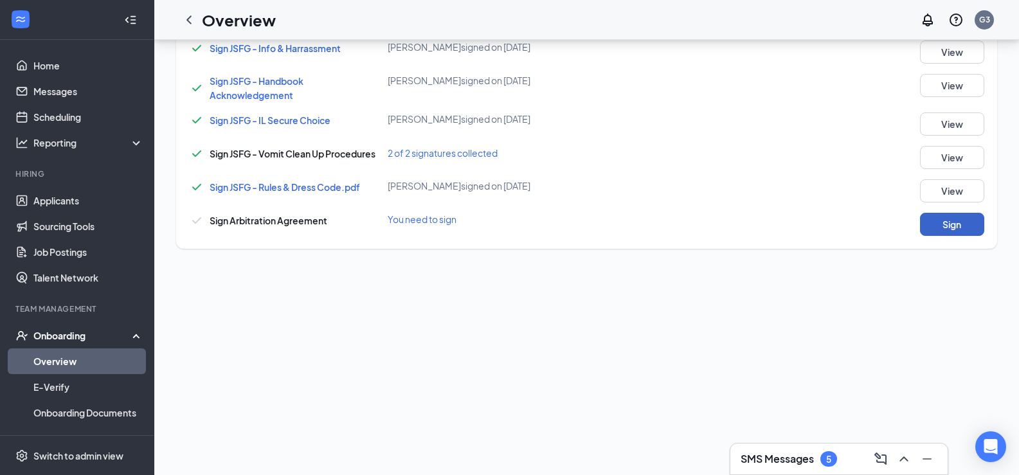
click at [945, 222] on button "Sign" at bounding box center [952, 224] width 64 height 23
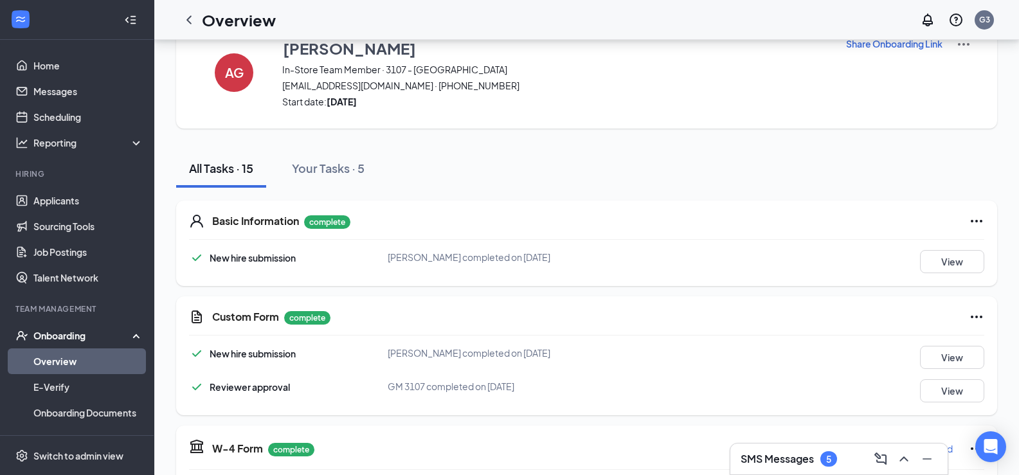
scroll to position [0, 0]
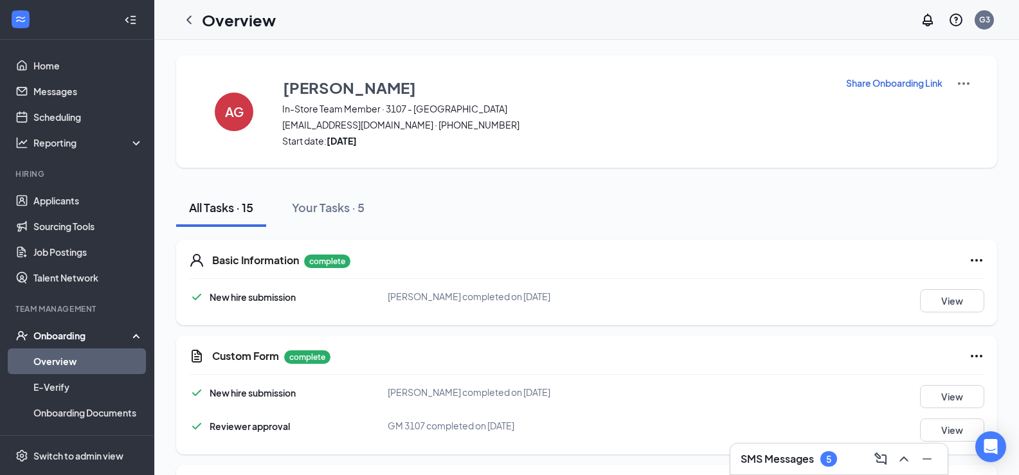
click at [75, 358] on link "Overview" at bounding box center [88, 362] width 110 height 26
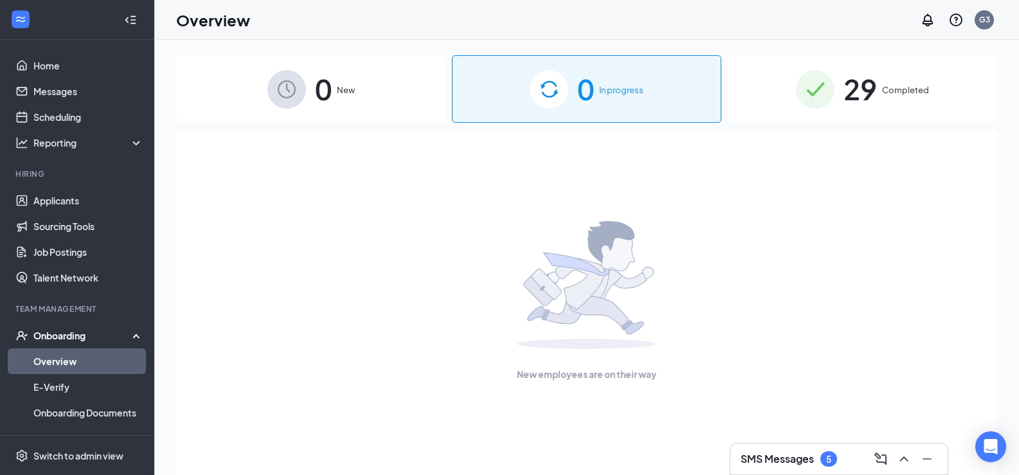
click at [786, 86] on div "29 Completed" at bounding box center [862, 89] width 269 height 68
